Goal: Task Accomplishment & Management: Use online tool/utility

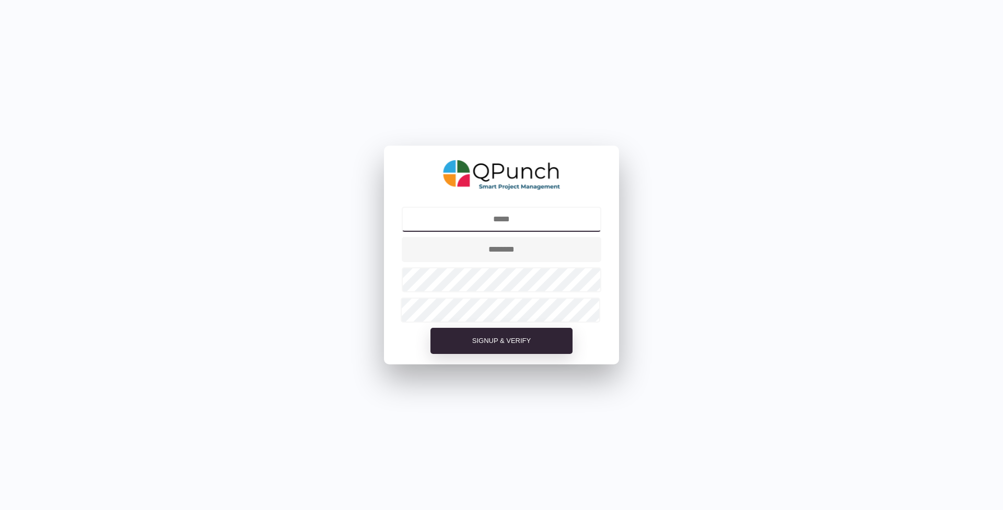
click at [515, 221] on input "text" at bounding box center [502, 219] width 200 height 25
type input "**********"
drag, startPoint x: 538, startPoint y: 252, endPoint x: 473, endPoint y: 251, distance: 65.8
click at [474, 251] on input "text" at bounding box center [502, 249] width 200 height 25
type input "*"
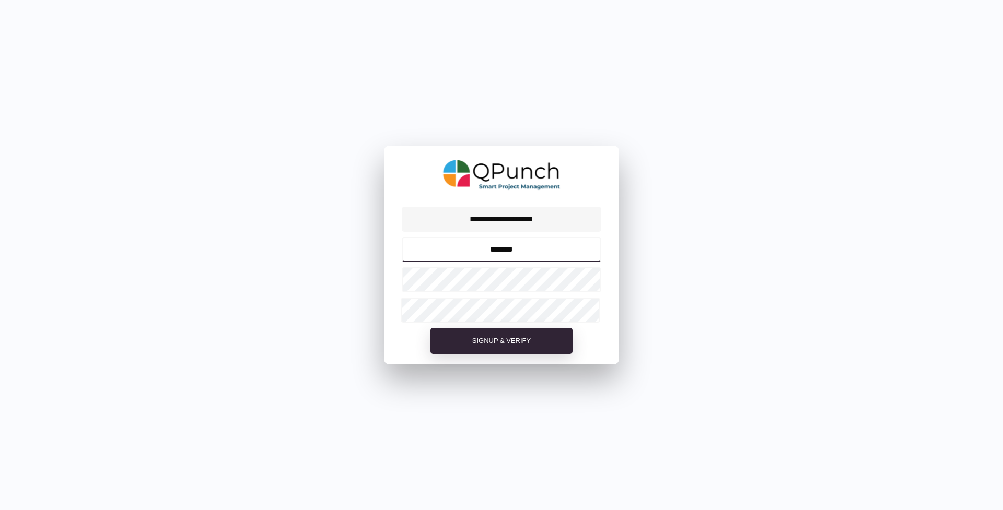
type input "*******"
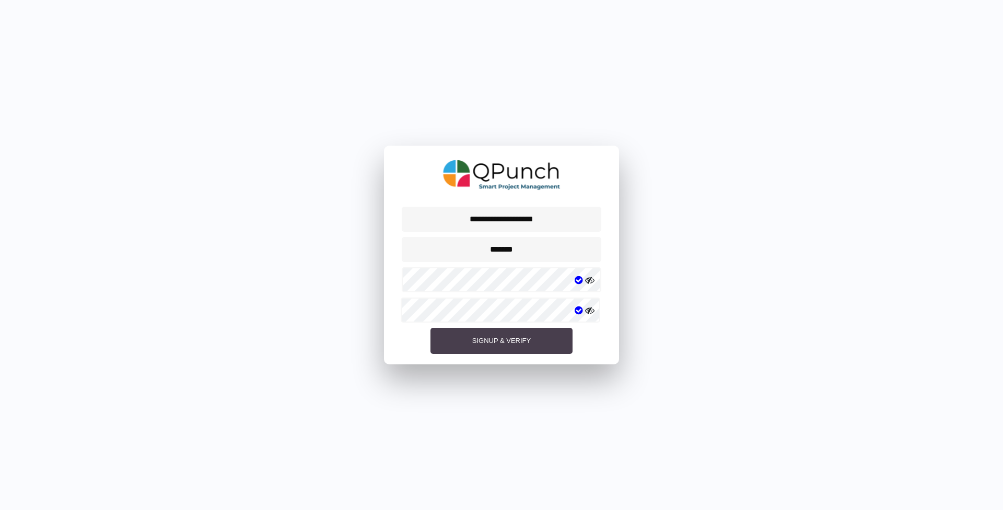
click at [516, 340] on span "Signup & Verify" at bounding box center [501, 341] width 58 height 8
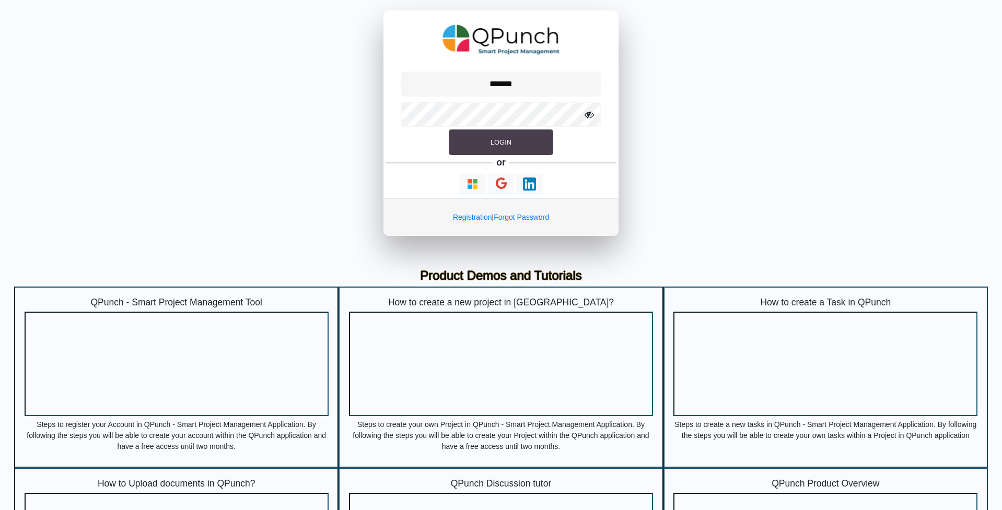
click at [505, 142] on span "Login" at bounding box center [500, 142] width 21 height 8
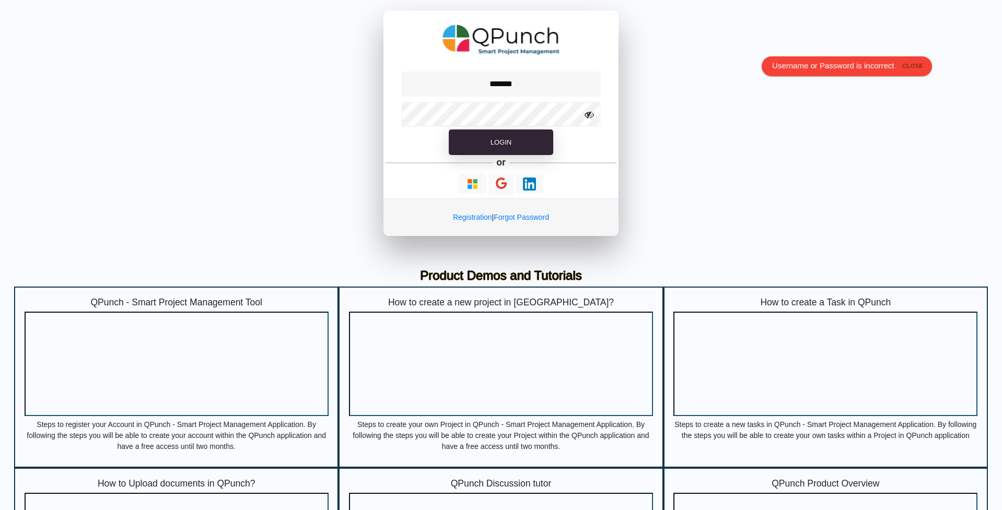
click at [593, 117] on icon at bounding box center [588, 114] width 9 height 9
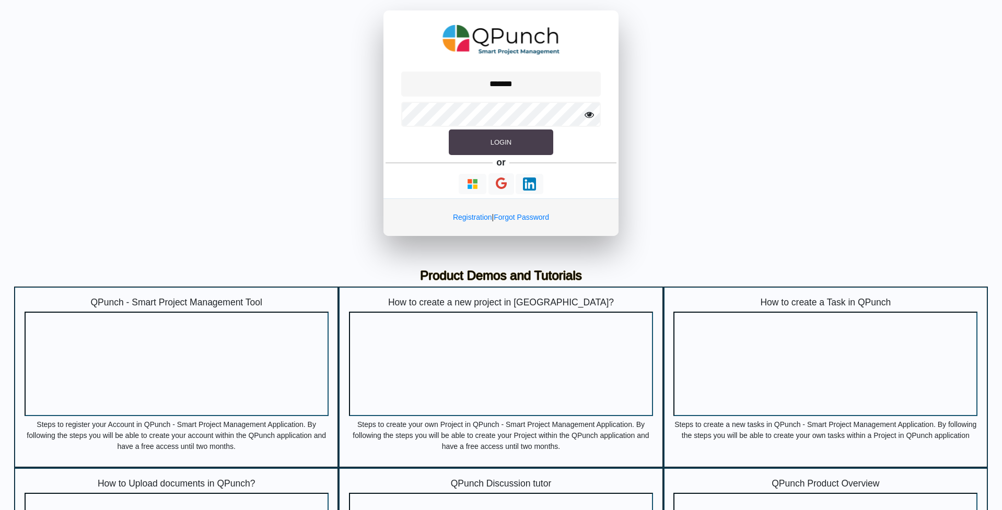
click at [499, 137] on button "Login" at bounding box center [501, 143] width 104 height 26
click at [522, 92] on input "*******" at bounding box center [501, 84] width 200 height 25
click at [524, 137] on button "Login" at bounding box center [501, 143] width 104 height 26
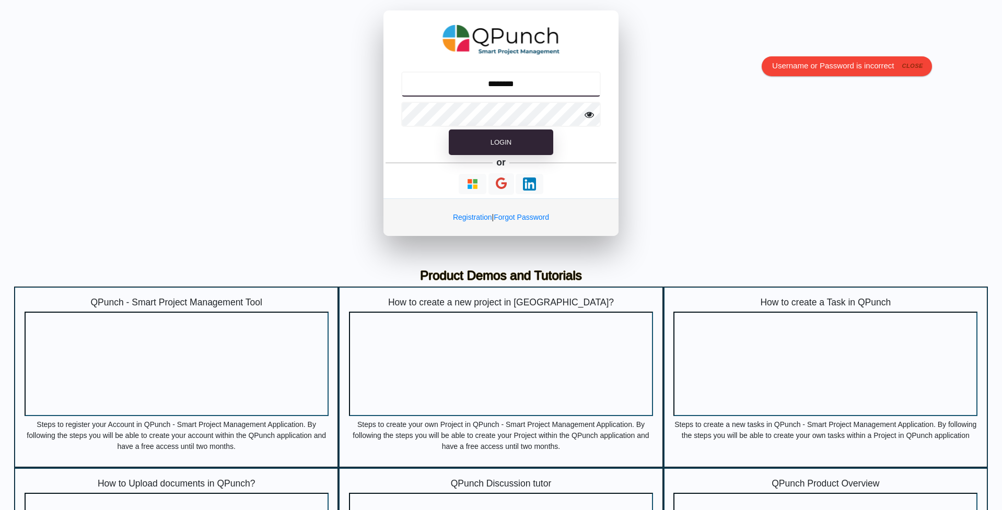
click at [573, 80] on input "********" at bounding box center [501, 84] width 200 height 25
type input "*******"
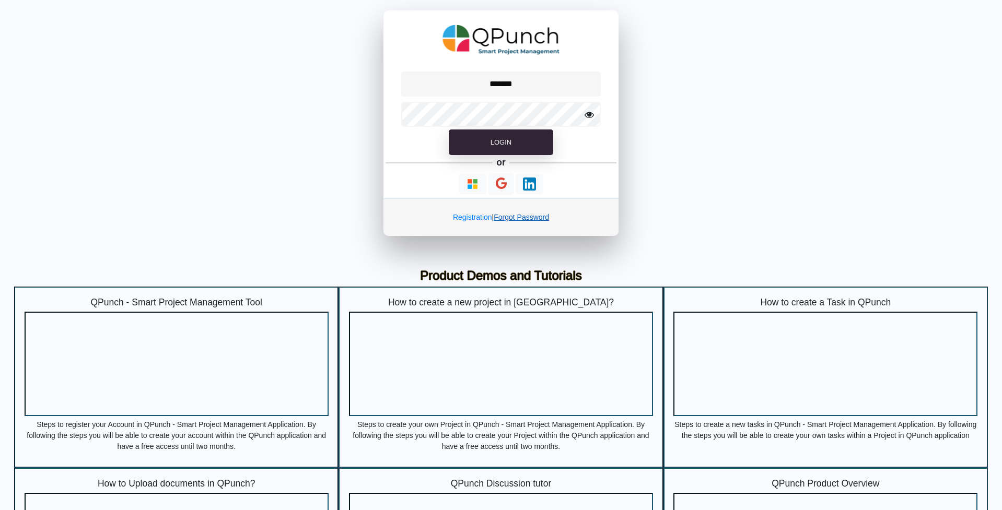
click at [516, 216] on link "Forgot Password" at bounding box center [520, 217] width 55 height 8
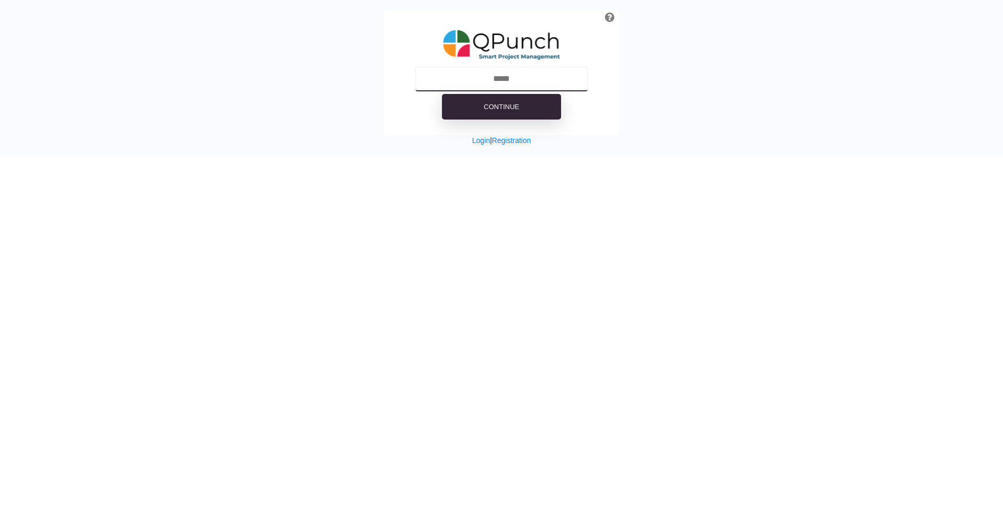
click at [508, 82] on input "text" at bounding box center [501, 78] width 173 height 25
type input "**********"
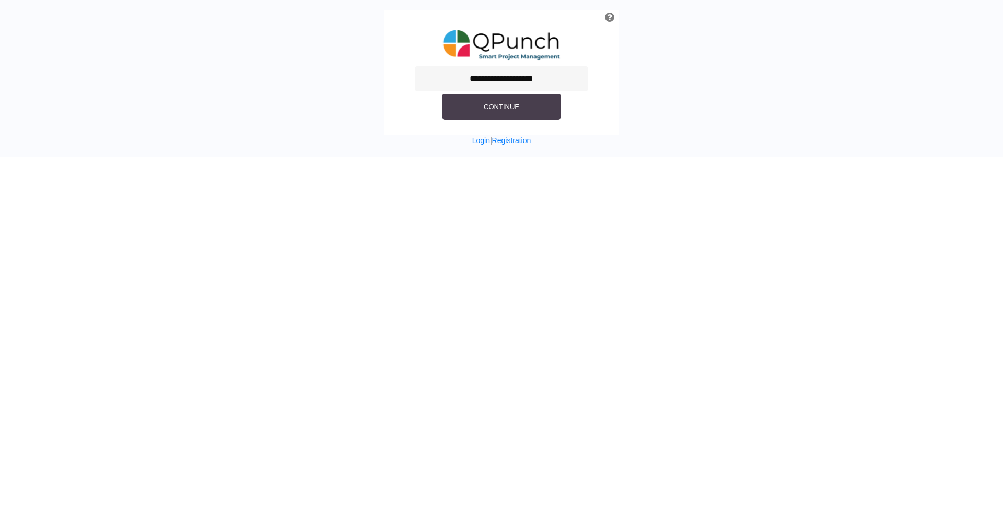
click at [511, 102] on button "Continue" at bounding box center [501, 107] width 119 height 26
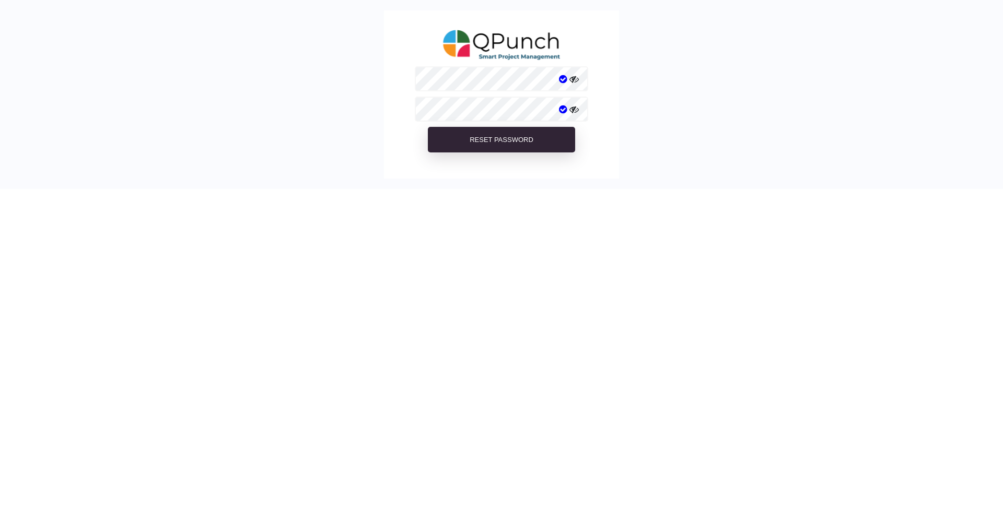
click at [573, 80] on icon at bounding box center [573, 79] width 9 height 9
click at [572, 111] on icon at bounding box center [573, 109] width 9 height 9
click at [521, 137] on span "Reset Password" at bounding box center [501, 140] width 64 height 8
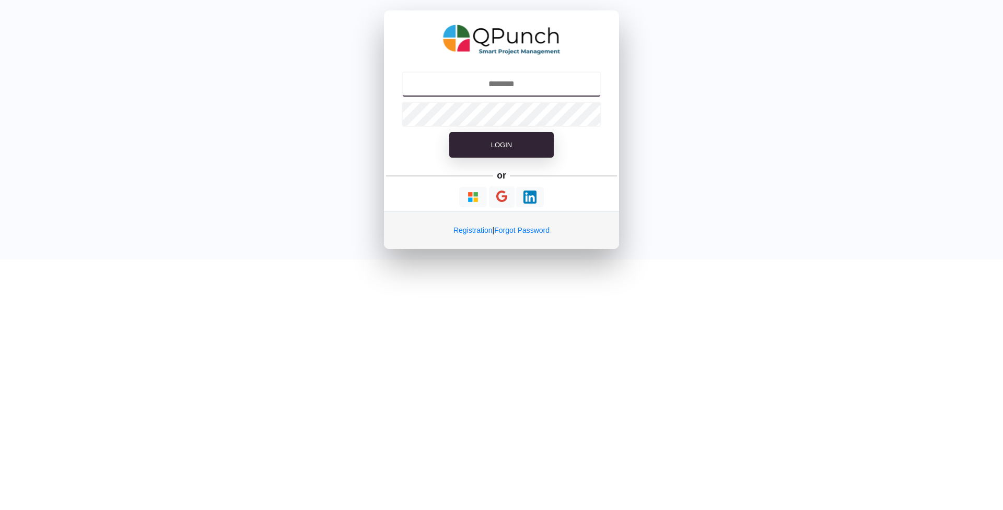
type input "*******"
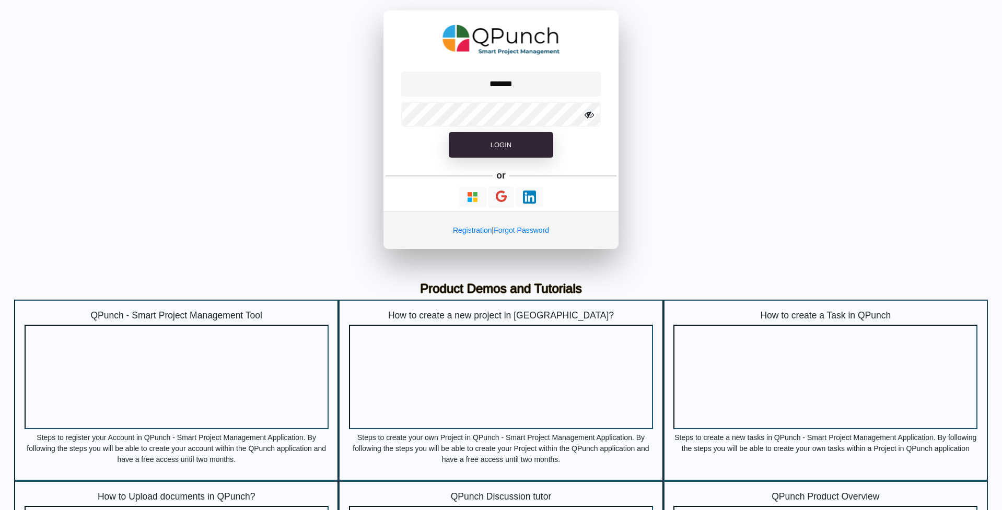
click at [590, 119] on icon at bounding box center [588, 114] width 9 height 9
click at [514, 143] on button "Login" at bounding box center [501, 145] width 104 height 26
click at [546, 78] on input "*******" at bounding box center [501, 84] width 200 height 25
drag, startPoint x: 546, startPoint y: 78, endPoint x: 472, endPoint y: 77, distance: 74.2
click at [472, 77] on input "*******" at bounding box center [501, 84] width 200 height 25
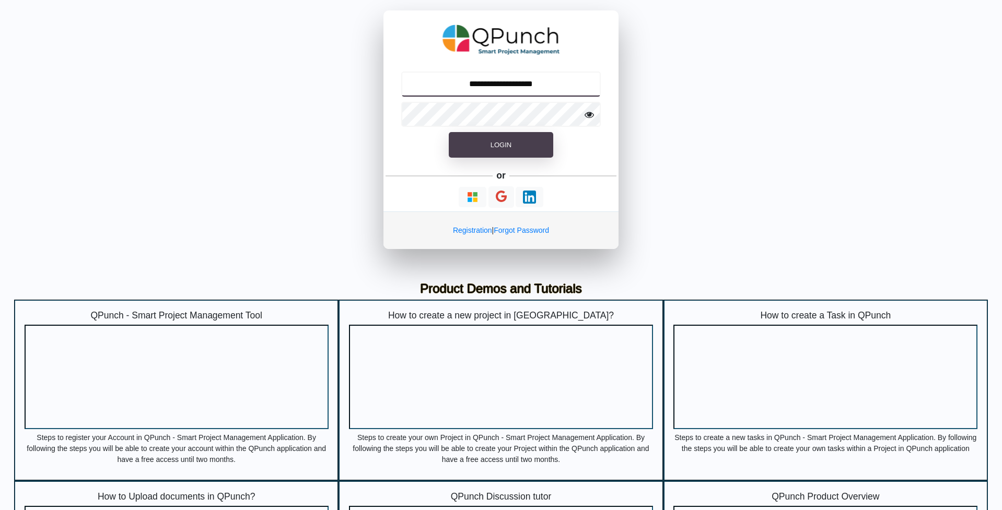
type input "**********"
click at [499, 144] on span "Login" at bounding box center [500, 145] width 21 height 8
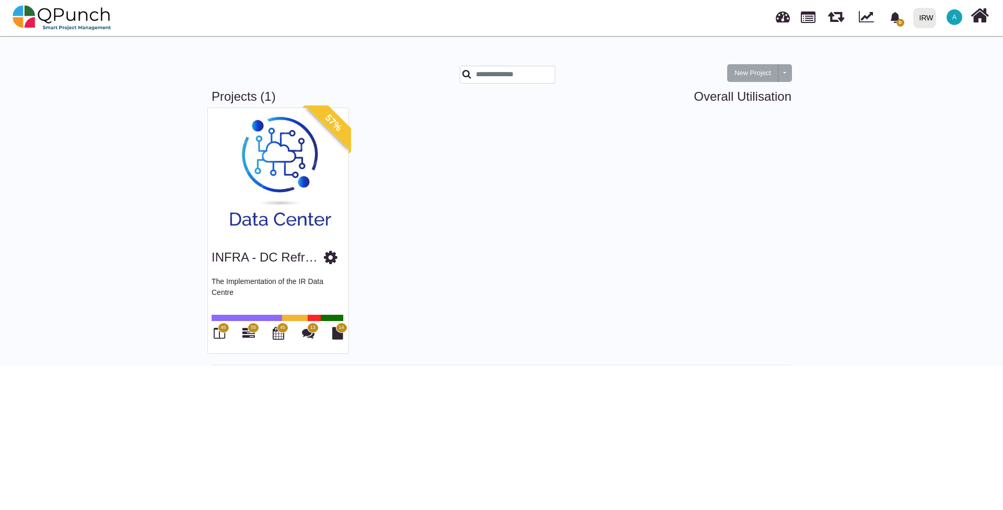
click at [263, 156] on img at bounding box center [278, 173] width 140 height 131
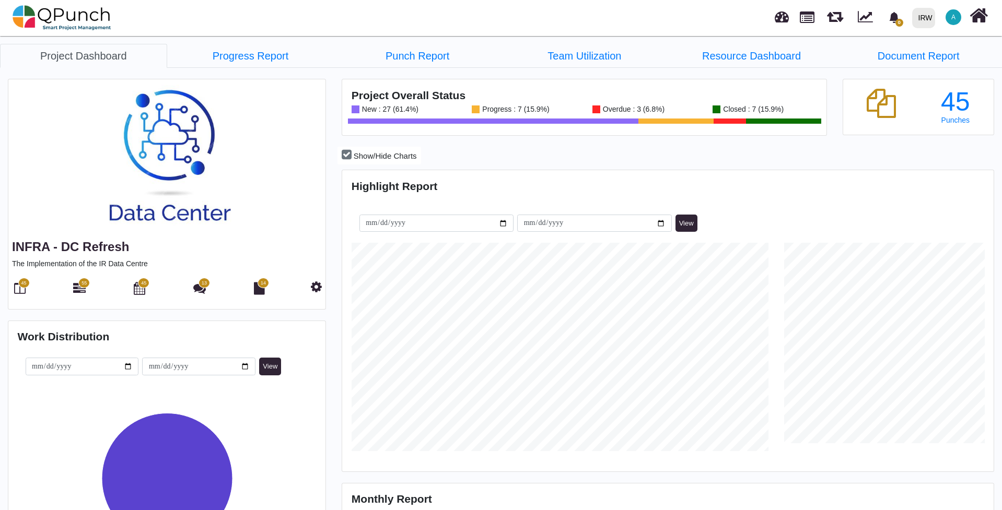
scroll to position [288, 648]
click at [273, 57] on link "Progress Report" at bounding box center [250, 56] width 167 height 24
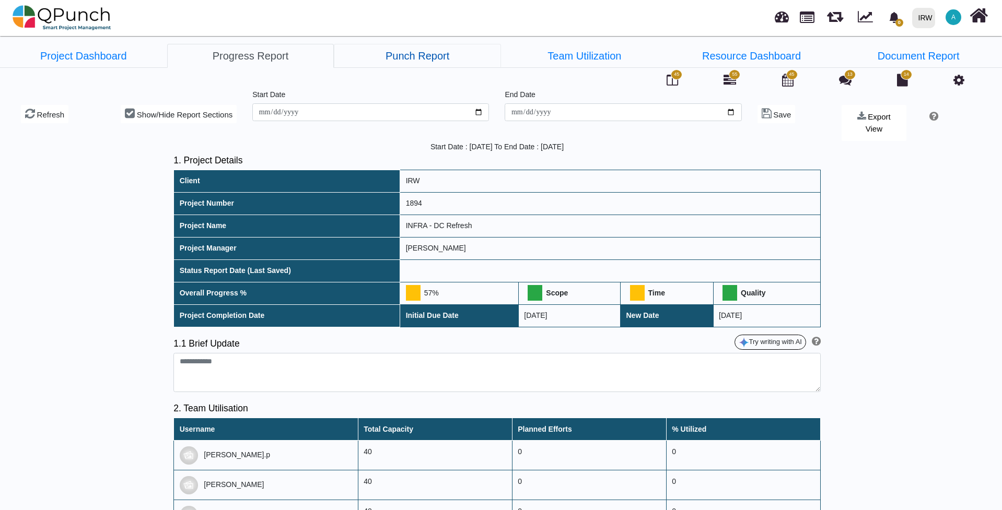
click at [402, 63] on link "Punch Report" at bounding box center [417, 56] width 167 height 24
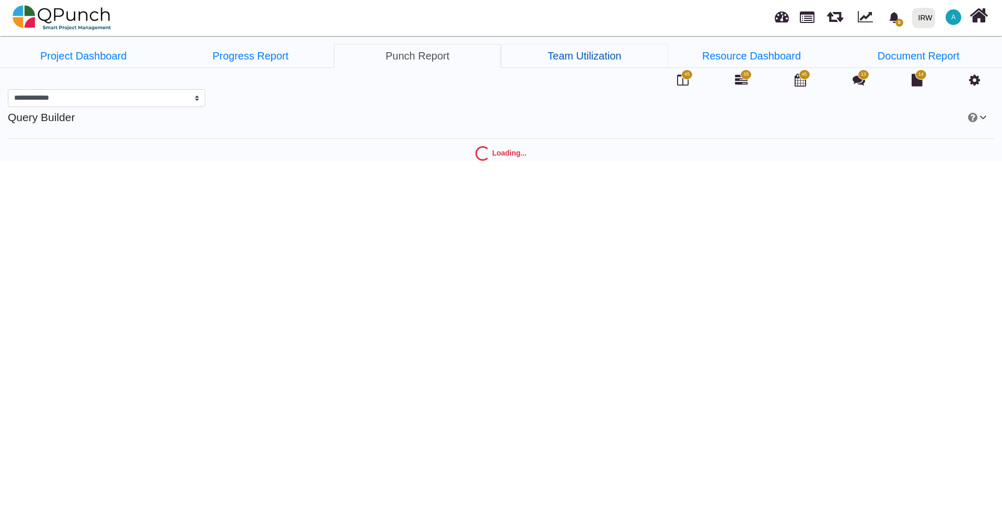
click at [585, 62] on link "Team Utilization" at bounding box center [584, 56] width 167 height 24
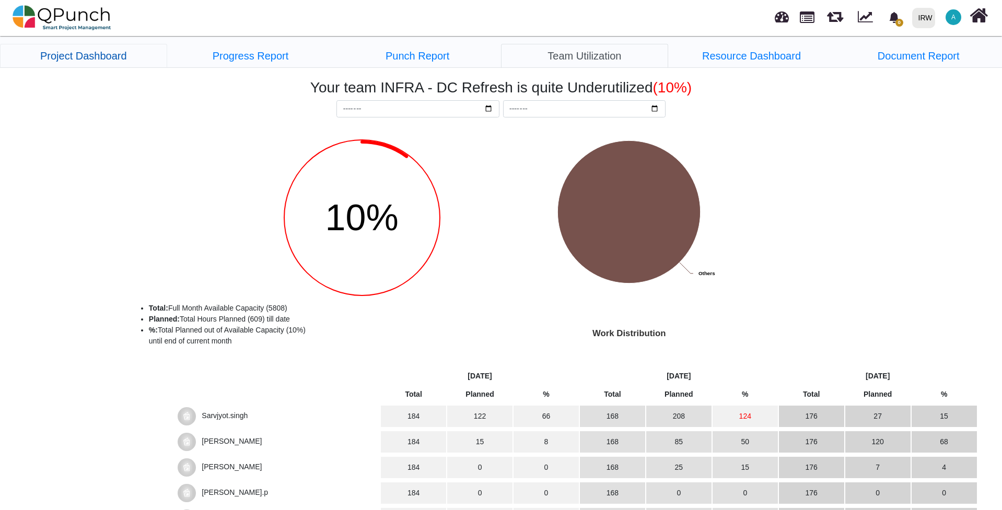
click at [76, 60] on link "Project Dashboard" at bounding box center [83, 56] width 167 height 24
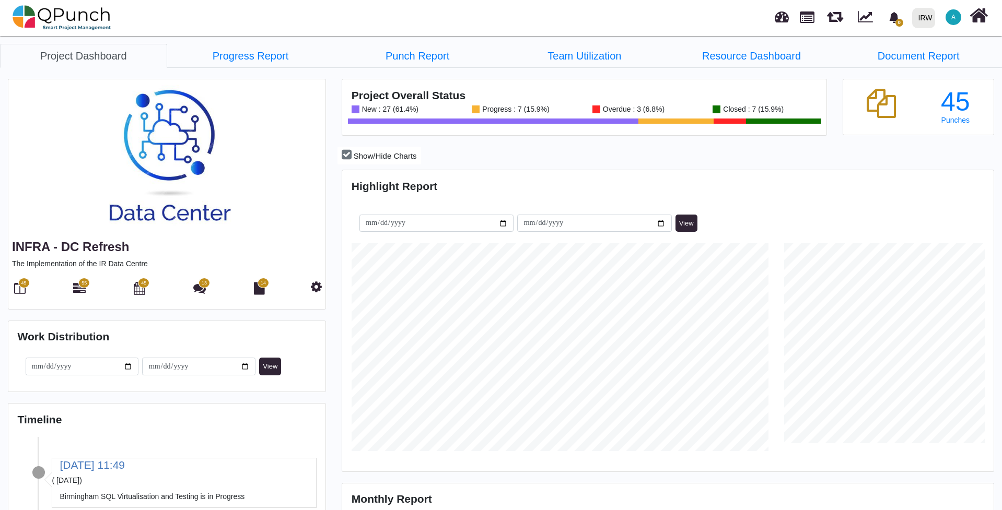
scroll to position [208, 216]
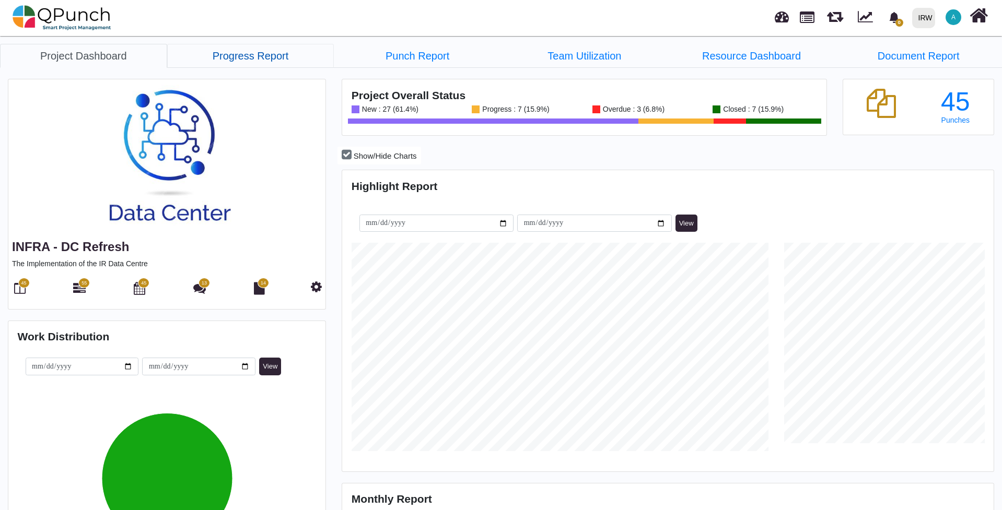
click at [256, 54] on link "Progress Report" at bounding box center [250, 56] width 167 height 24
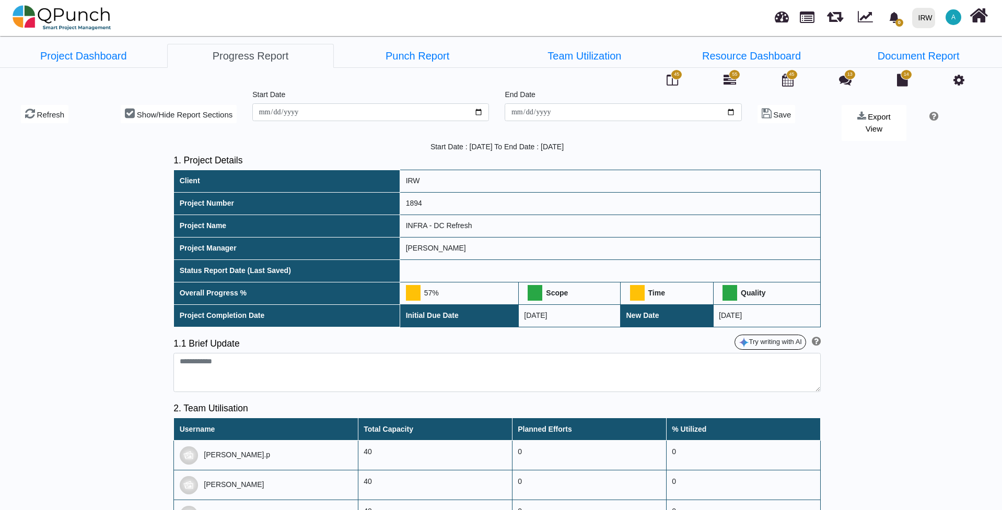
click at [402, 54] on link "Punch Report" at bounding box center [417, 56] width 167 height 24
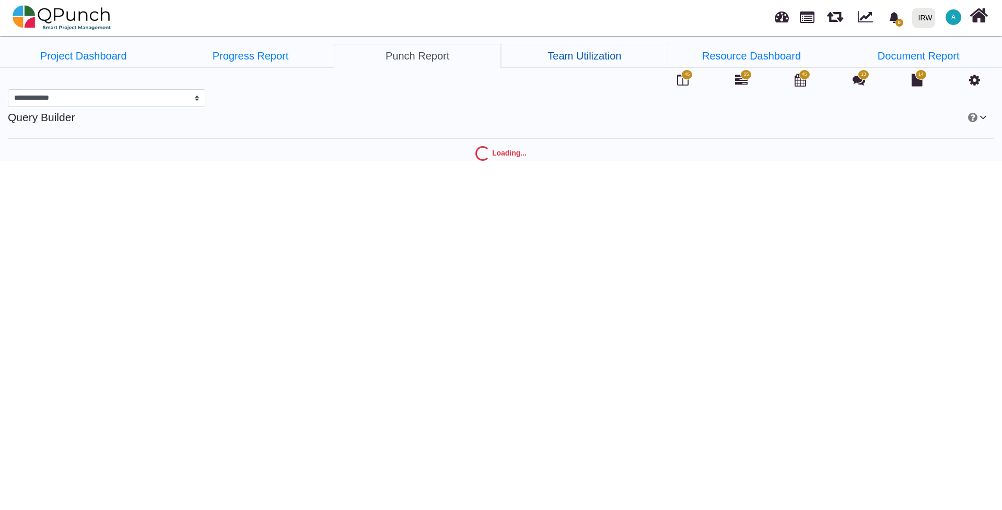
click at [597, 58] on link "Team Utilization" at bounding box center [584, 56] width 167 height 24
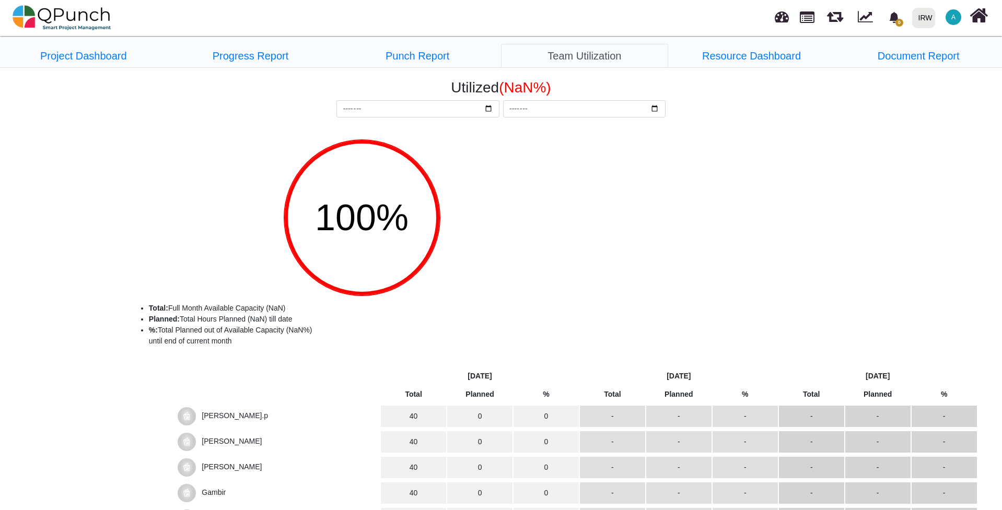
click at [598, 58] on ul "Project Dashboard Progress Report Punch Report Team Utilization Resource Dashbo…" at bounding box center [501, 56] width 1002 height 24
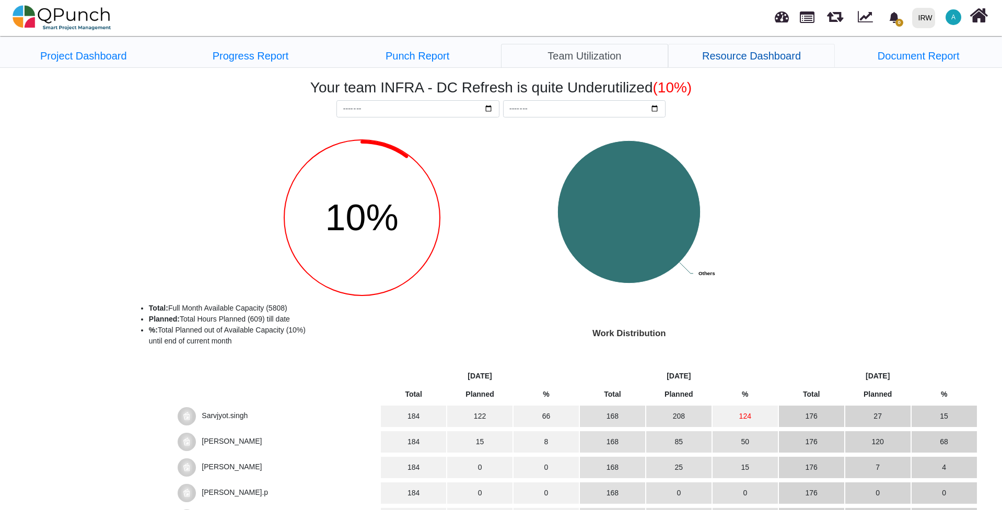
click at [751, 56] on link "Resource Dashboard" at bounding box center [751, 56] width 167 height 24
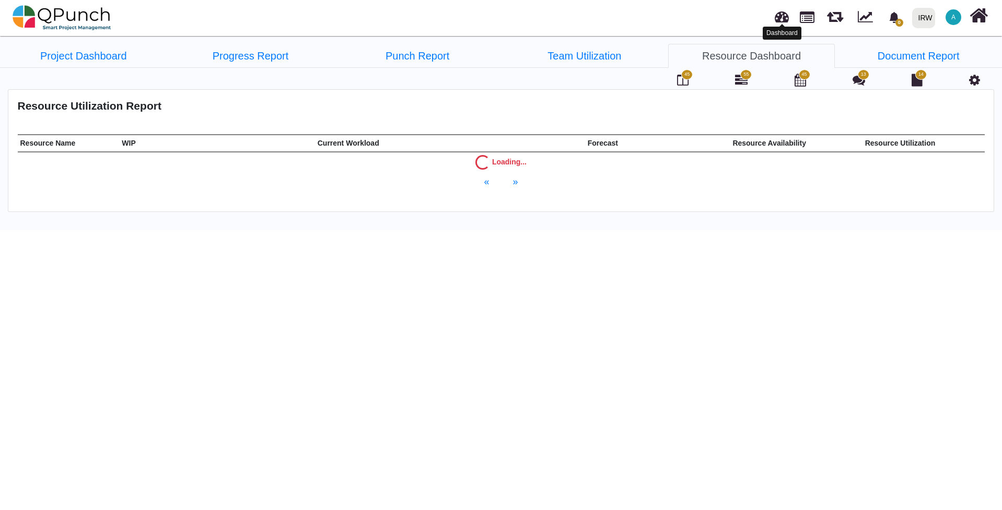
click at [782, 20] on link at bounding box center [781, 15] width 14 height 17
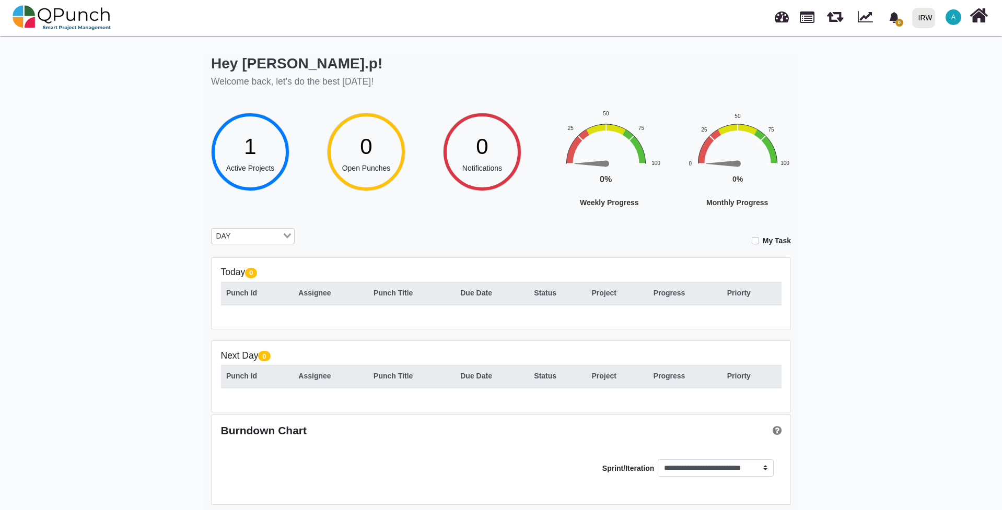
click at [918, 19] on div at bounding box center [916, 18] width 4 height 18
click at [279, 234] on input "Search for option" at bounding box center [247, 236] width 68 height 11
click at [253, 266] on li "WEEK" at bounding box center [253, 267] width 84 height 14
click at [807, 23] on link at bounding box center [806, 16] width 15 height 18
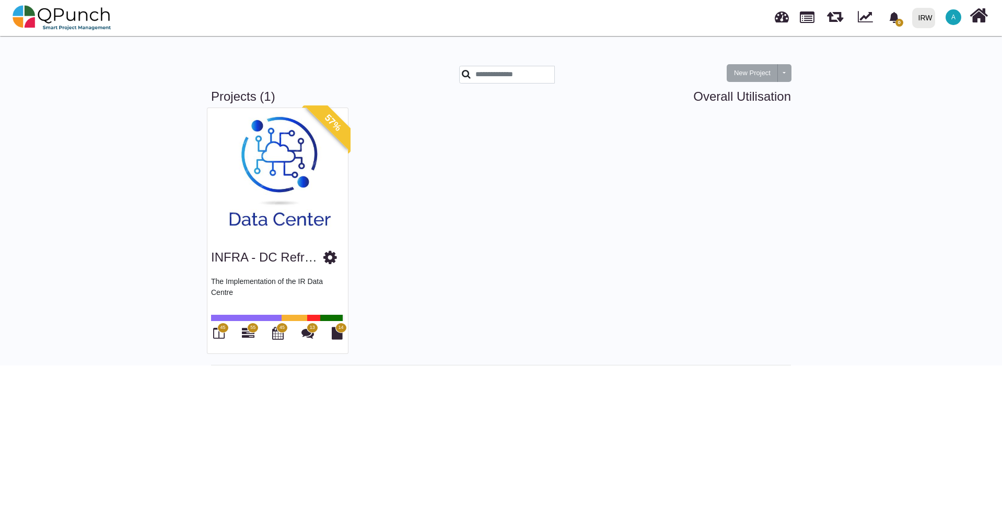
click at [276, 200] on img at bounding box center [277, 173] width 140 height 131
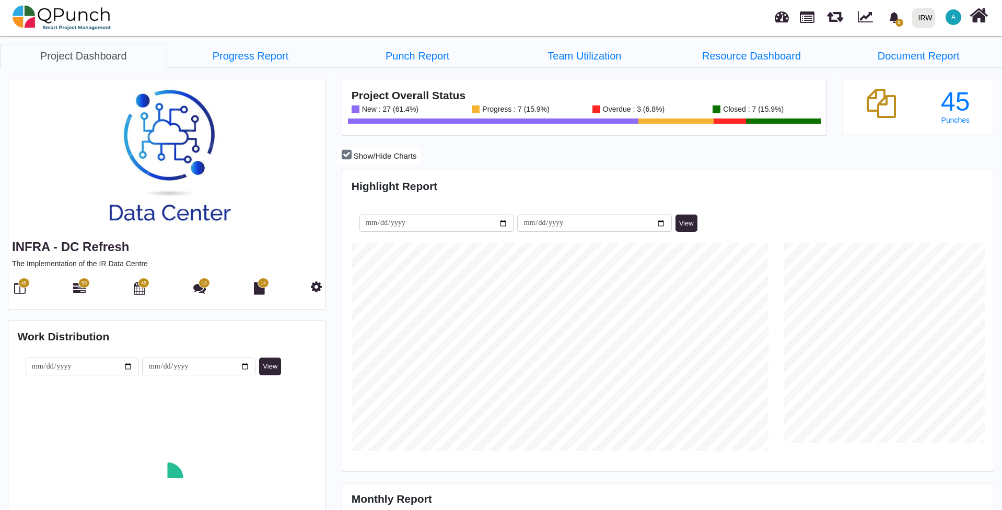
scroll to position [208, 216]
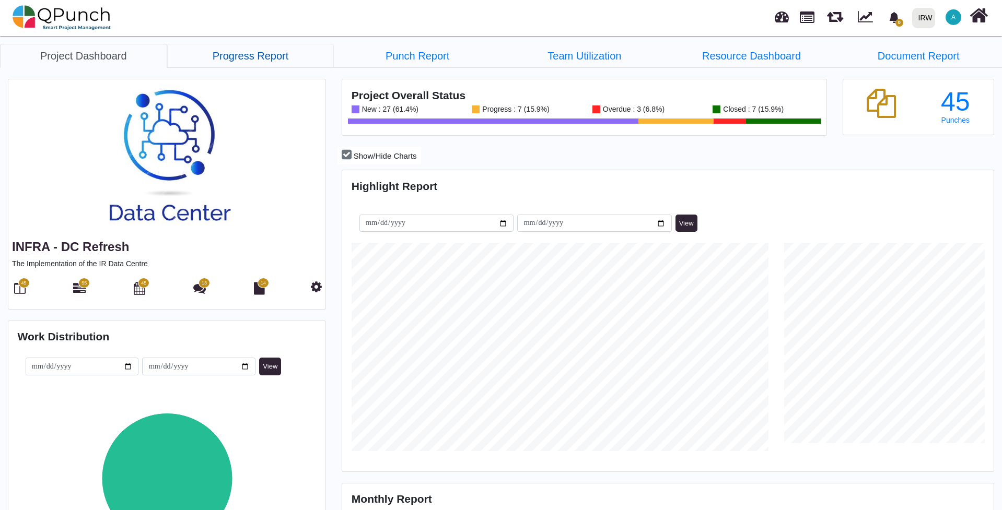
click at [275, 62] on link "Progress Report" at bounding box center [250, 56] width 167 height 24
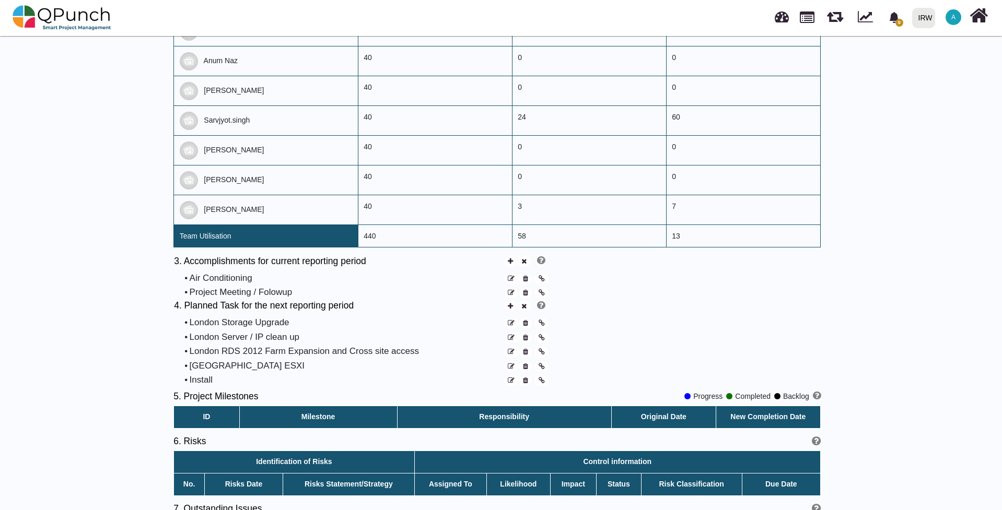
scroll to position [638, 0]
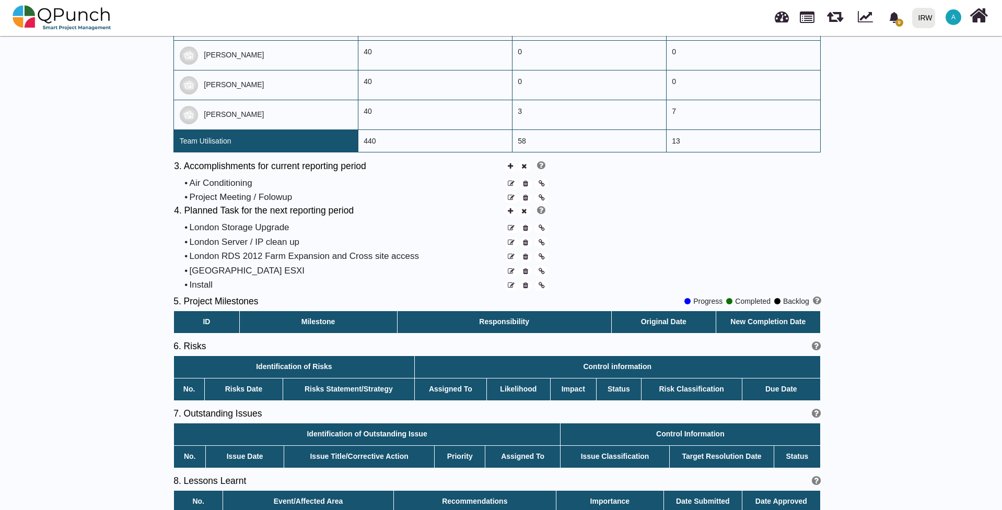
click at [512, 225] on icon at bounding box center [511, 228] width 7 height 7
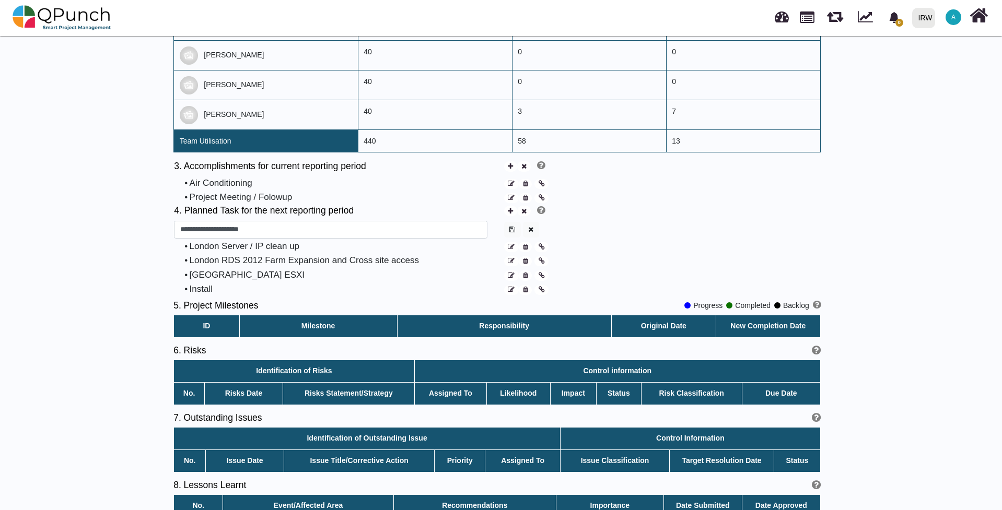
click at [509, 244] on icon at bounding box center [511, 247] width 7 height 7
click at [508, 256] on span at bounding box center [511, 261] width 15 height 10
click at [511, 270] on span at bounding box center [511, 275] width 15 height 10
click at [510, 287] on icon at bounding box center [511, 290] width 7 height 7
click at [623, 229] on div "4. Planned Task for the next reporting period • London Storage Upgrade • London…" at bounding box center [496, 251] width 647 height 92
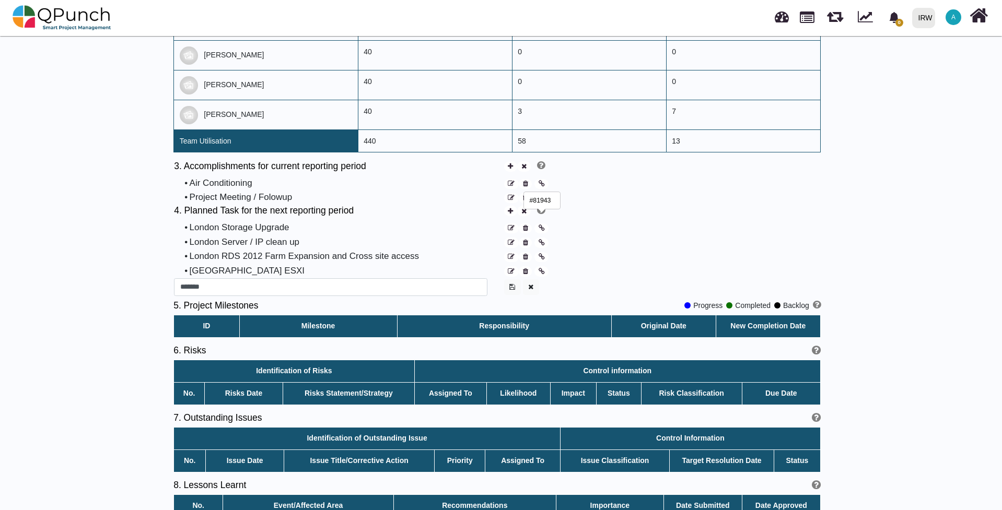
click at [541, 225] on icon at bounding box center [541, 228] width 6 height 7
drag, startPoint x: 1001, startPoint y: 322, endPoint x: 1001, endPoint y: 297, distance: 25.6
click at [1001, 297] on div "Start Date : [DATE] To End Date : [DATE] 1. Project Details Client IRW Project …" at bounding box center [501, 14] width 1002 height 1020
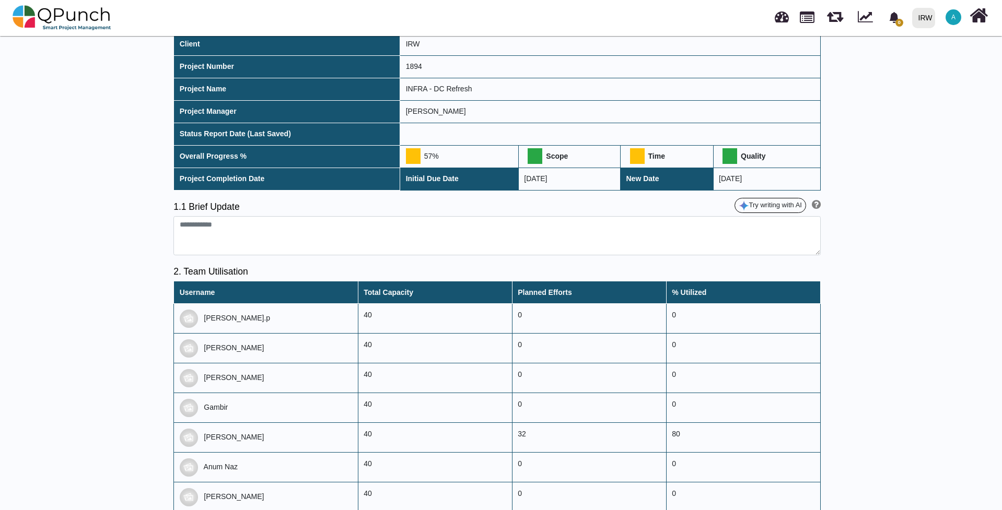
scroll to position [0, 0]
